Goal: Information Seeking & Learning: Learn about a topic

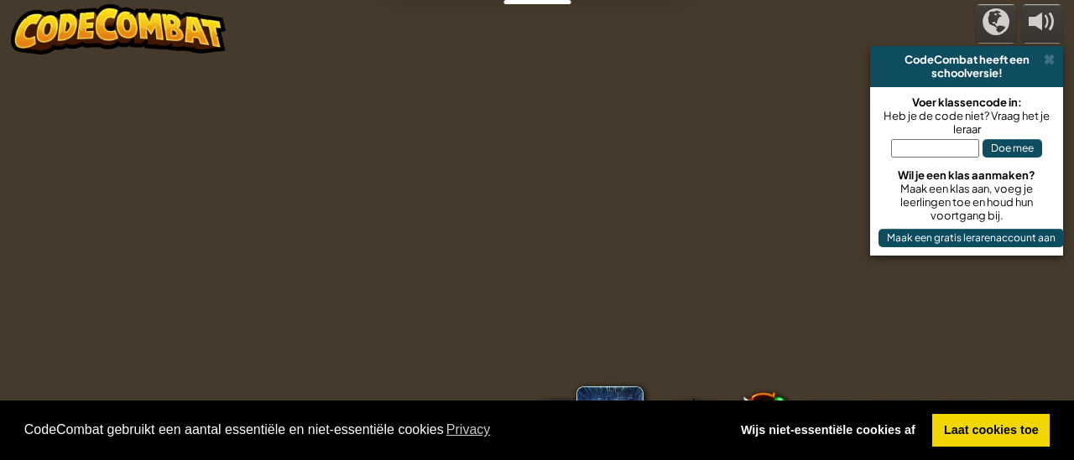
select select "nl-[GEOGRAPHIC_DATA]"
click at [223, 220] on div at bounding box center [537, 230] width 705 height 460
click at [1046, 60] on span at bounding box center [1048, 59] width 11 height 13
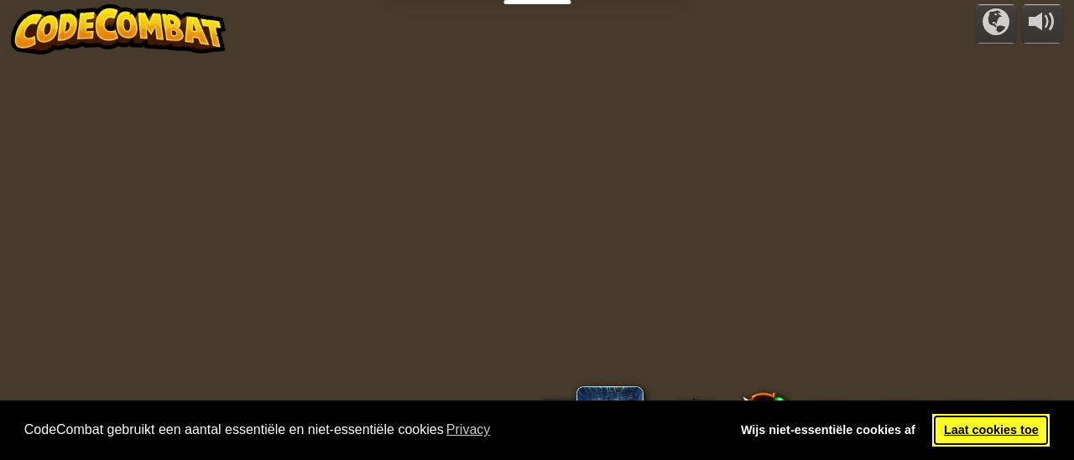
click at [973, 442] on link "Laat cookies toe" at bounding box center [990, 431] width 117 height 34
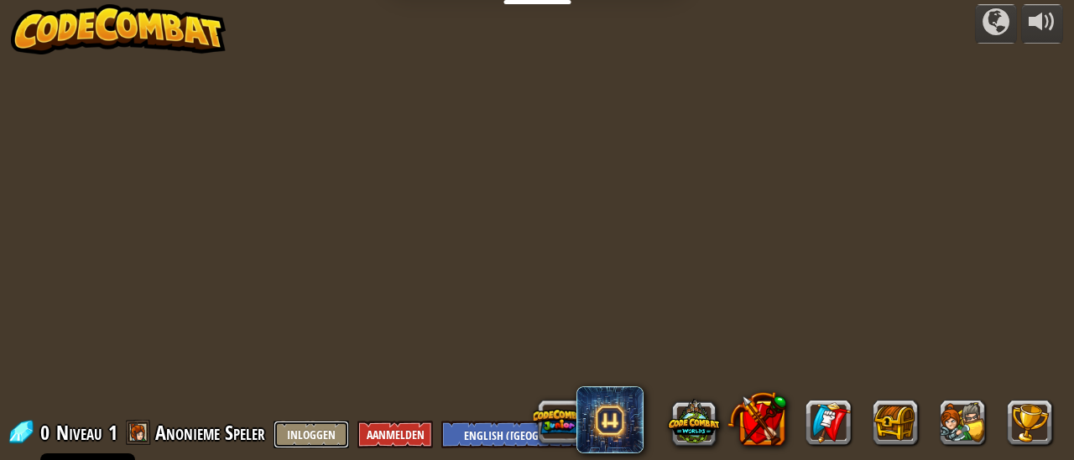
click at [314, 430] on button "Inloggen" at bounding box center [310, 435] width 75 height 28
